Goal: Find specific page/section: Find specific page/section

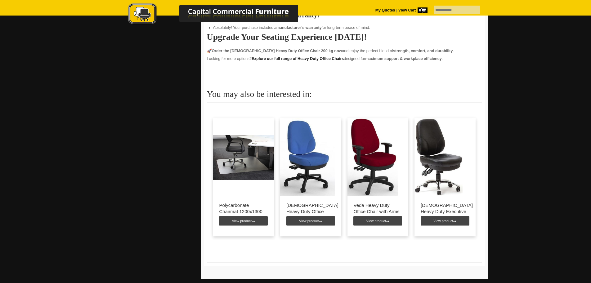
scroll to position [1180, 0]
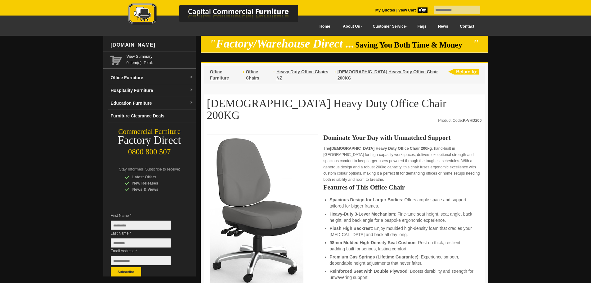
drag, startPoint x: 159, startPoint y: 42, endPoint x: 109, endPoint y: 43, distance: 50.3
click at [109, 43] on div "[DOMAIN_NAME]" at bounding box center [152, 45] width 88 height 19
copy div "[DOMAIN_NAME]"
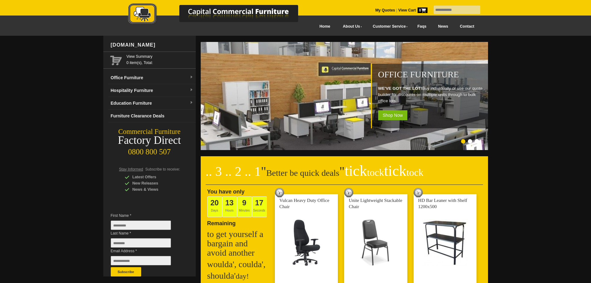
click at [465, 24] on link "Contact" at bounding box center [467, 27] width 26 height 14
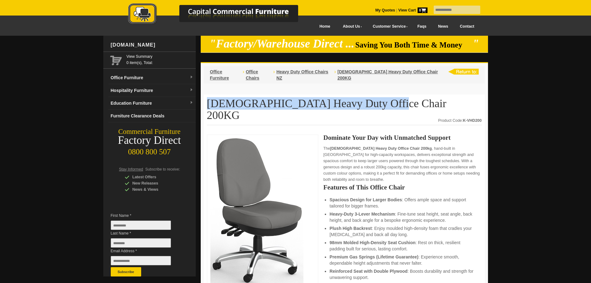
drag, startPoint x: 0, startPoint y: 0, endPoint x: 209, endPoint y: 98, distance: 230.8
click at [209, 98] on h1 "[DEMOGRAPHIC_DATA] Heavy Duty Office Chair 200KG" at bounding box center [344, 111] width 275 height 28
copy h1 "[DEMOGRAPHIC_DATA] Heavy Duty Office Chair 200KG"
